Goal: Navigation & Orientation: Find specific page/section

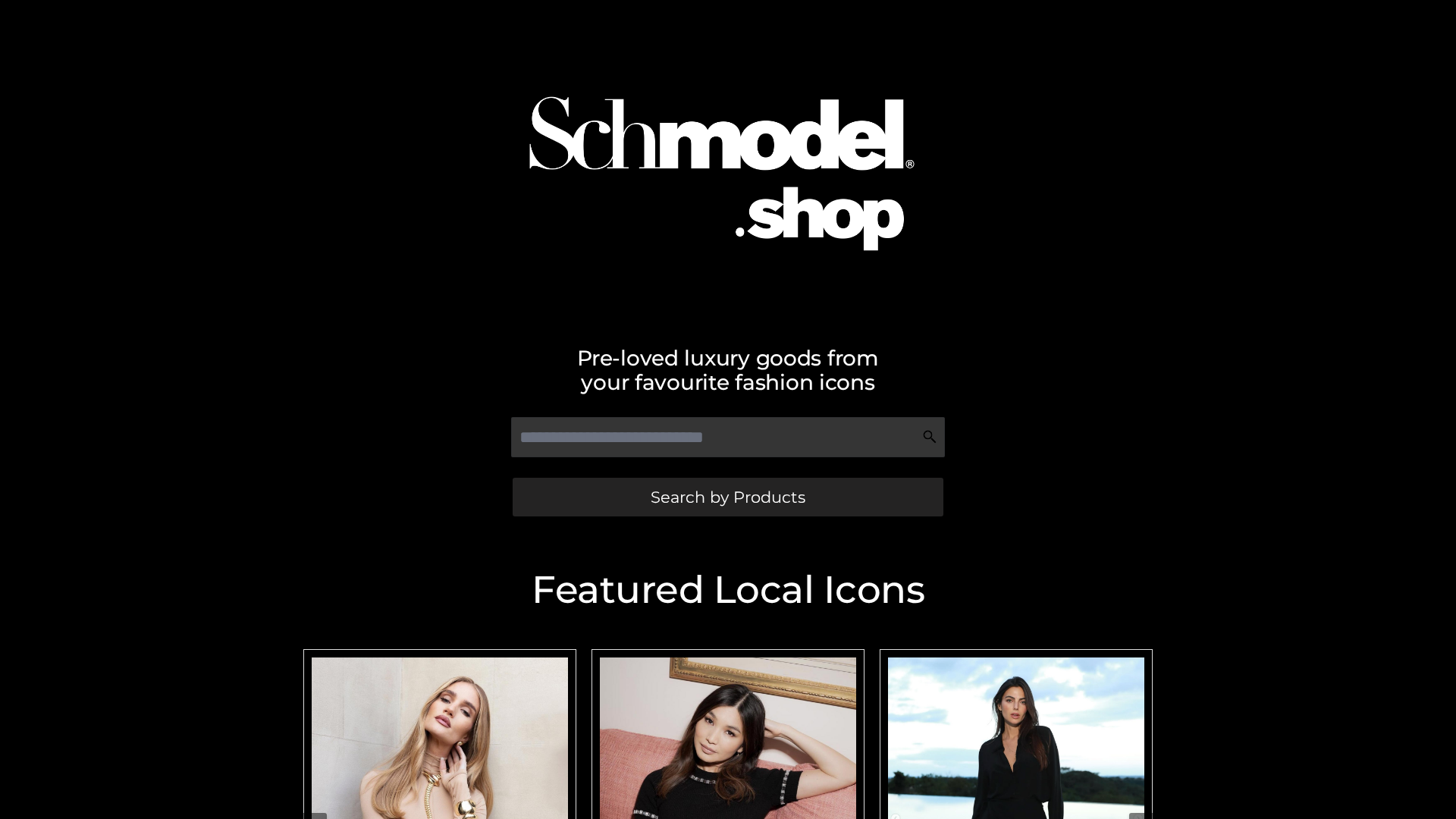
click at [727, 497] on span "Search by Products" at bounding box center [728, 497] width 155 height 16
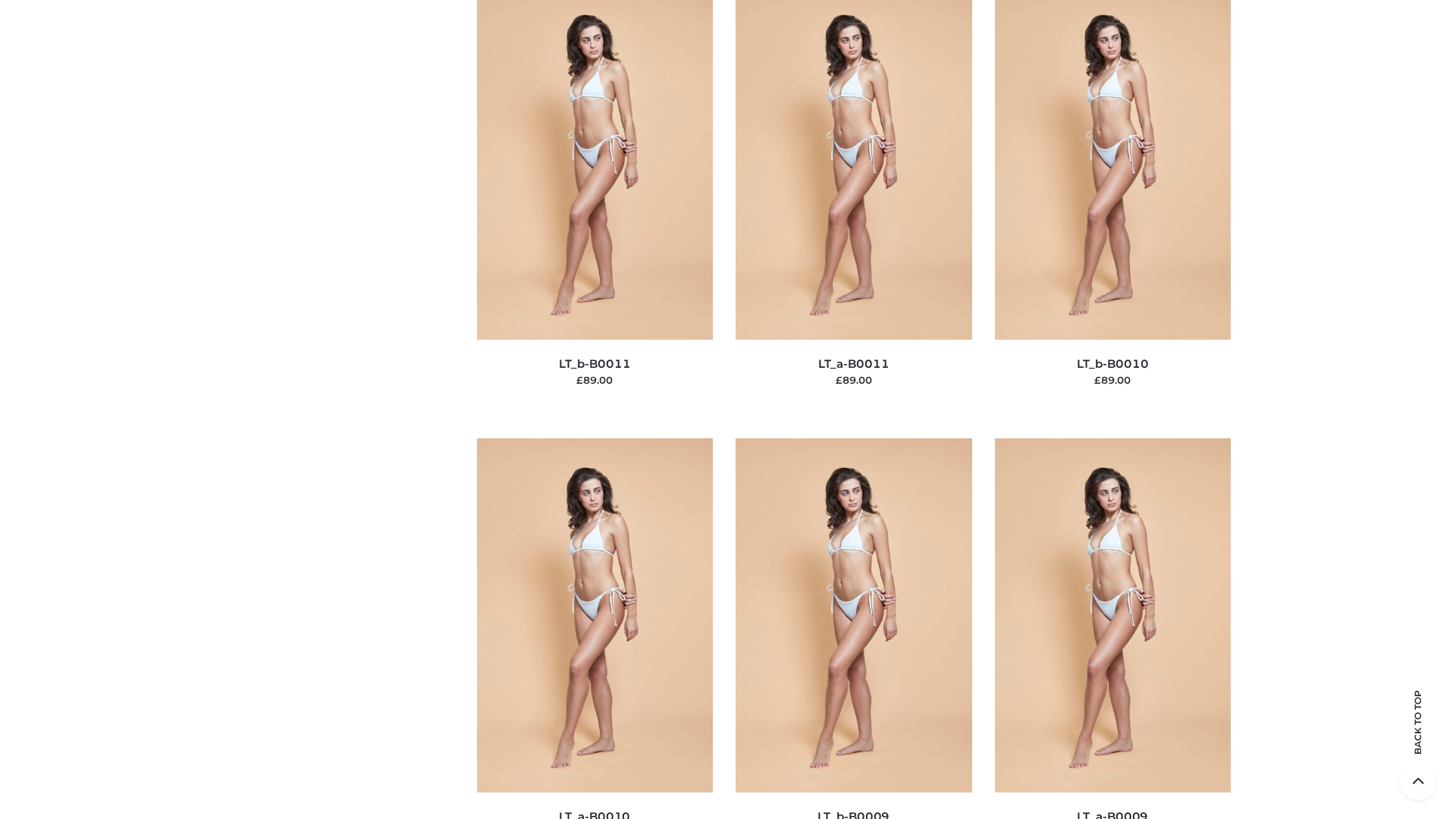
scroll to position [6812, 0]
